Goal: Information Seeking & Learning: Learn about a topic

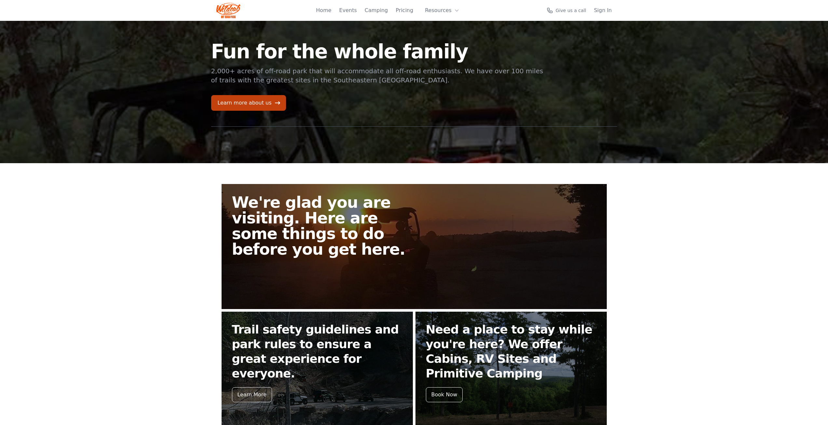
click at [364, 11] on div "Home Events Camping Pricing Resources About FAQ" at bounding box center [389, 10] width 147 height 21
click at [354, 11] on div "Home Events Camping Pricing Resources About FAQ" at bounding box center [375, 10] width 147 height 21
click at [340, 14] on div "Home Events Camping Pricing Resources About FAQ" at bounding box center [375, 10] width 147 height 21
click at [341, 9] on link "Events" at bounding box center [334, 11] width 18 height 8
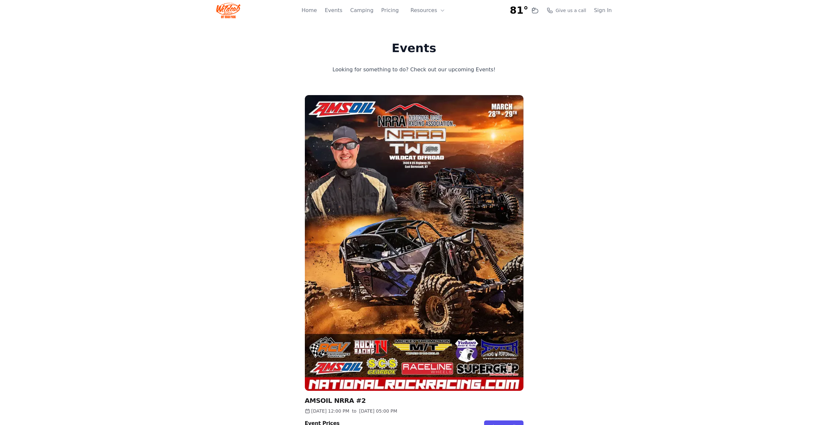
click at [389, 15] on div "Home Events Camping Pricing Resources About FAQ" at bounding box center [375, 10] width 147 height 21
click at [394, 9] on link "Pricing" at bounding box center [390, 11] width 18 height 8
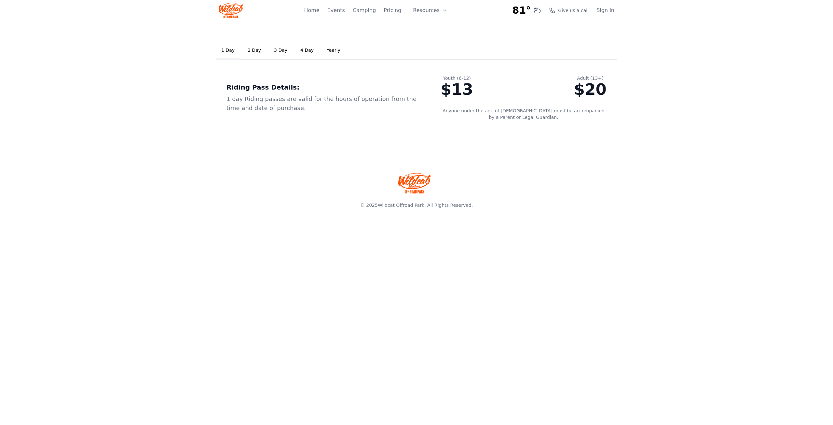
click at [253, 52] on link "2 Day" at bounding box center [254, 51] width 24 height 18
click at [328, 49] on link "Yearly" at bounding box center [334, 51] width 24 height 18
click at [229, 49] on link "1 Day" at bounding box center [228, 51] width 24 height 18
click at [432, 9] on button "Resources" at bounding box center [430, 10] width 42 height 13
click at [426, 12] on button "Resources" at bounding box center [430, 10] width 42 height 13
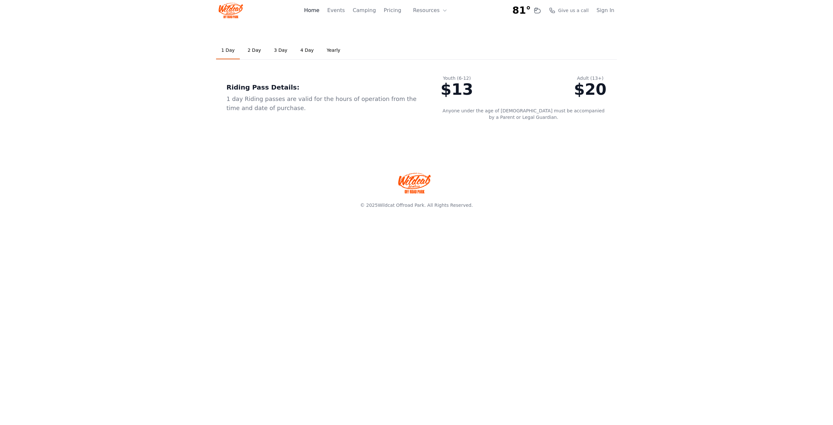
click at [319, 10] on link "Home" at bounding box center [311, 11] width 15 height 8
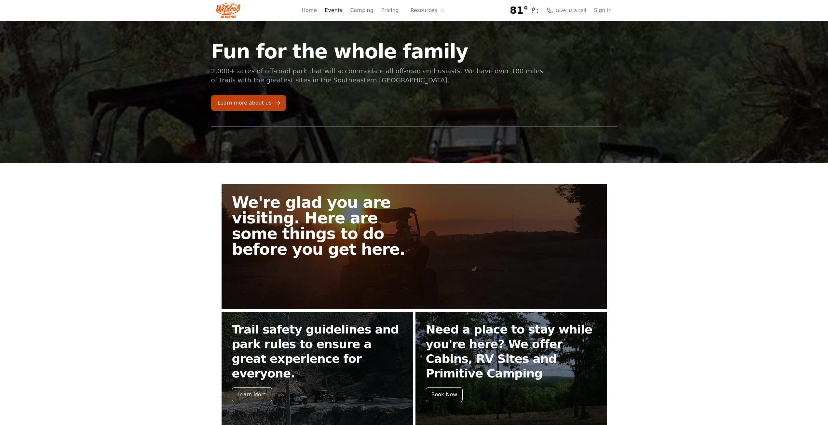
click at [342, 13] on link "Events" at bounding box center [334, 11] width 18 height 8
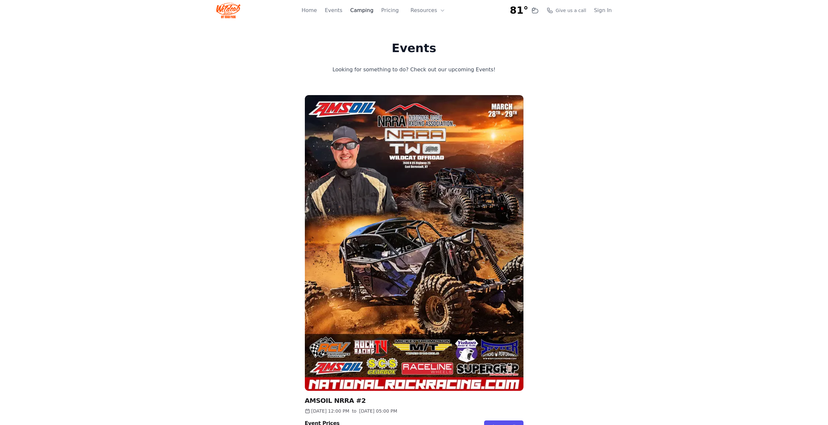
click at [371, 13] on link "Camping" at bounding box center [361, 11] width 23 height 8
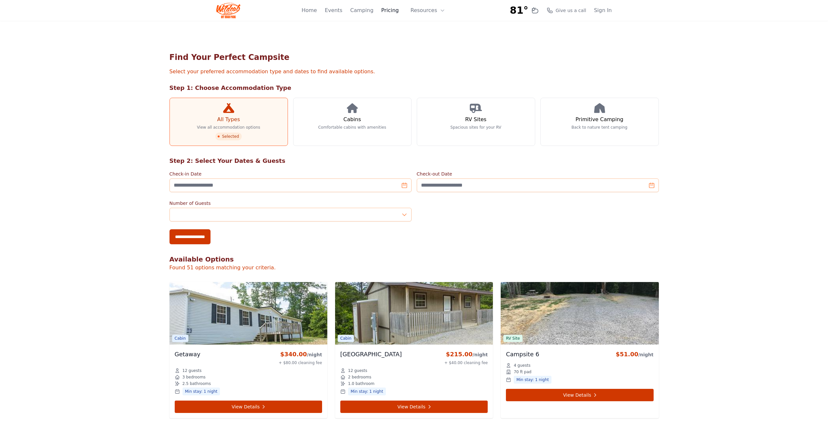
click at [393, 10] on link "Pricing" at bounding box center [390, 11] width 18 height 8
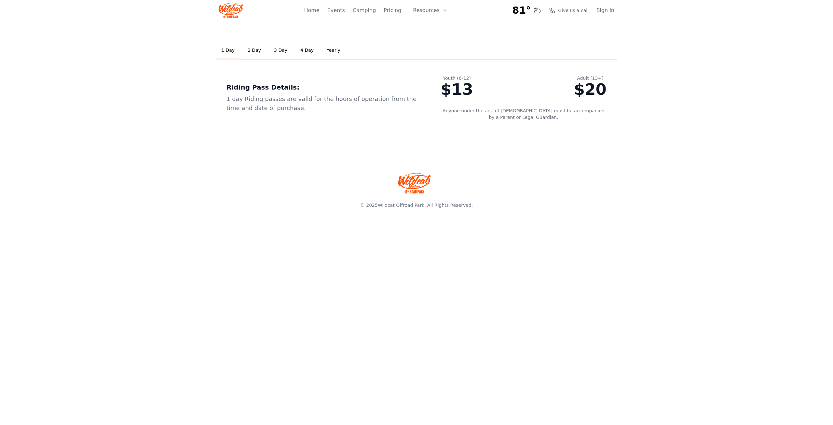
click at [328, 48] on link "Yearly" at bounding box center [334, 51] width 24 height 18
click at [301, 48] on link "4 Day" at bounding box center [307, 51] width 24 height 18
click at [270, 50] on link "3 Day" at bounding box center [281, 51] width 24 height 18
click at [254, 51] on link "2 Day" at bounding box center [254, 51] width 24 height 18
click at [226, 49] on link "1 Day" at bounding box center [228, 51] width 24 height 18
